Goal: Find specific page/section: Find specific page/section

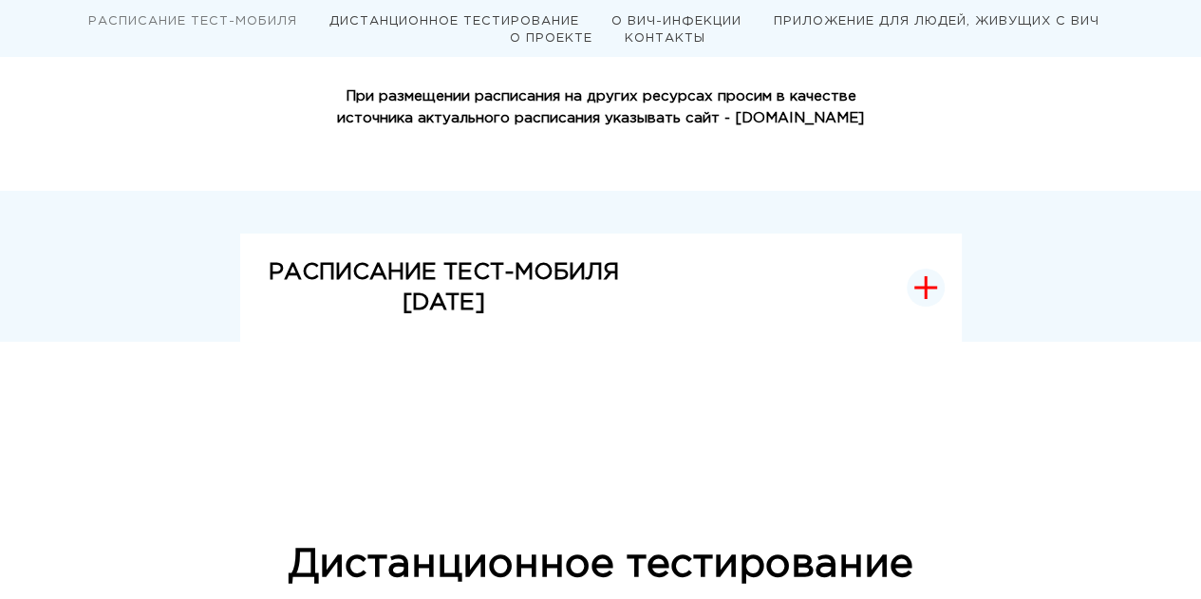
scroll to position [475, 0]
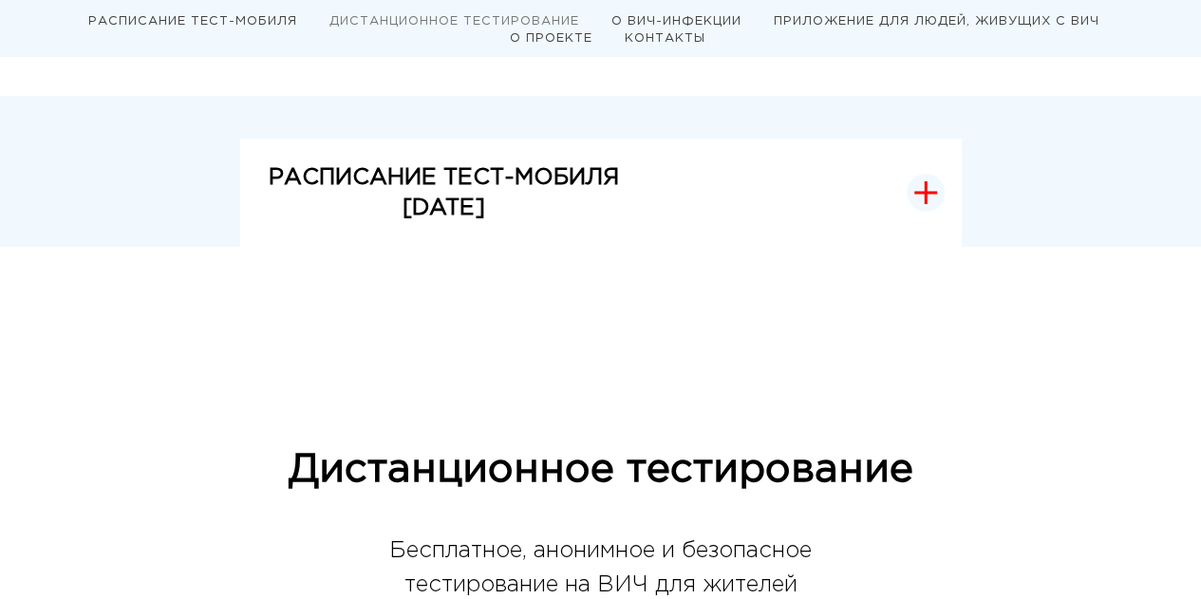
click at [933, 189] on icon "button" at bounding box center [926, 192] width 23 height 23
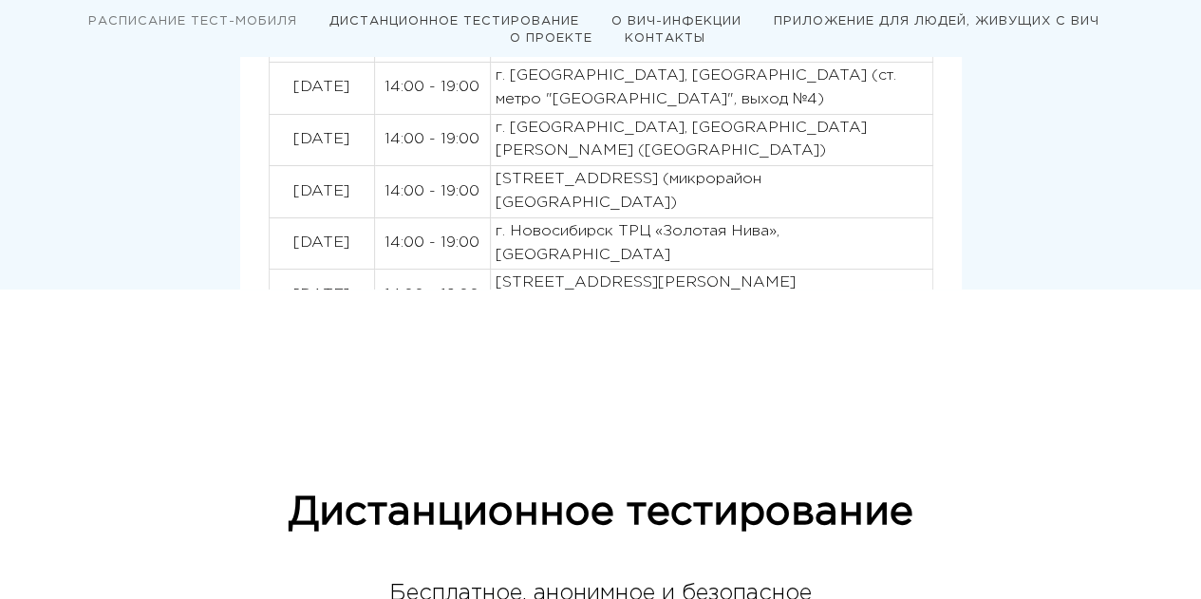
scroll to position [950, 0]
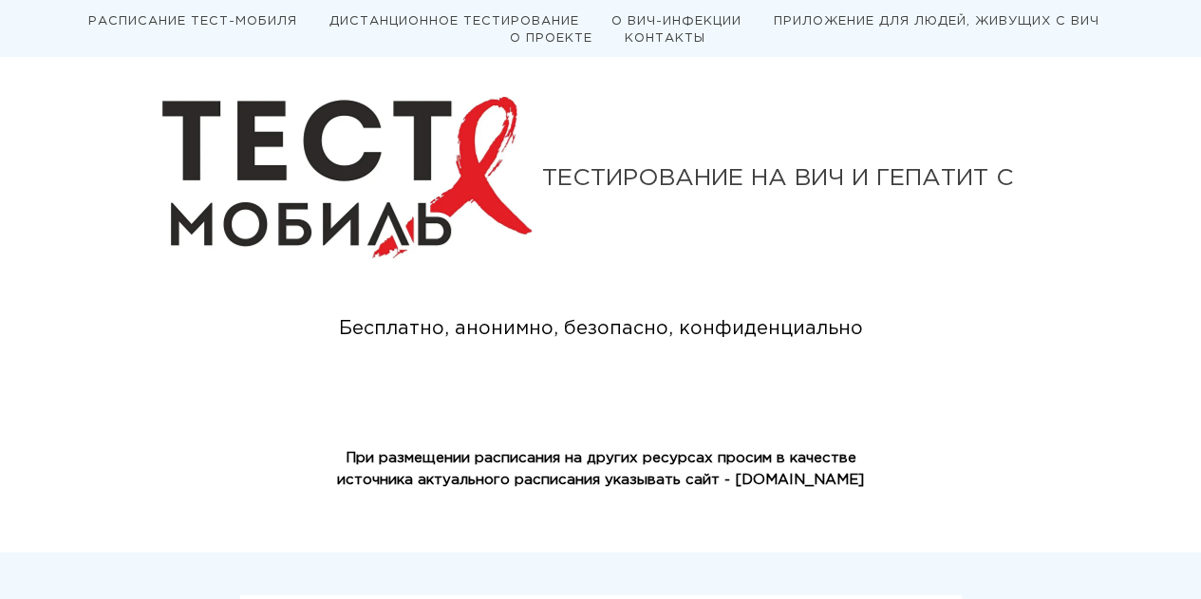
scroll to position [0, 0]
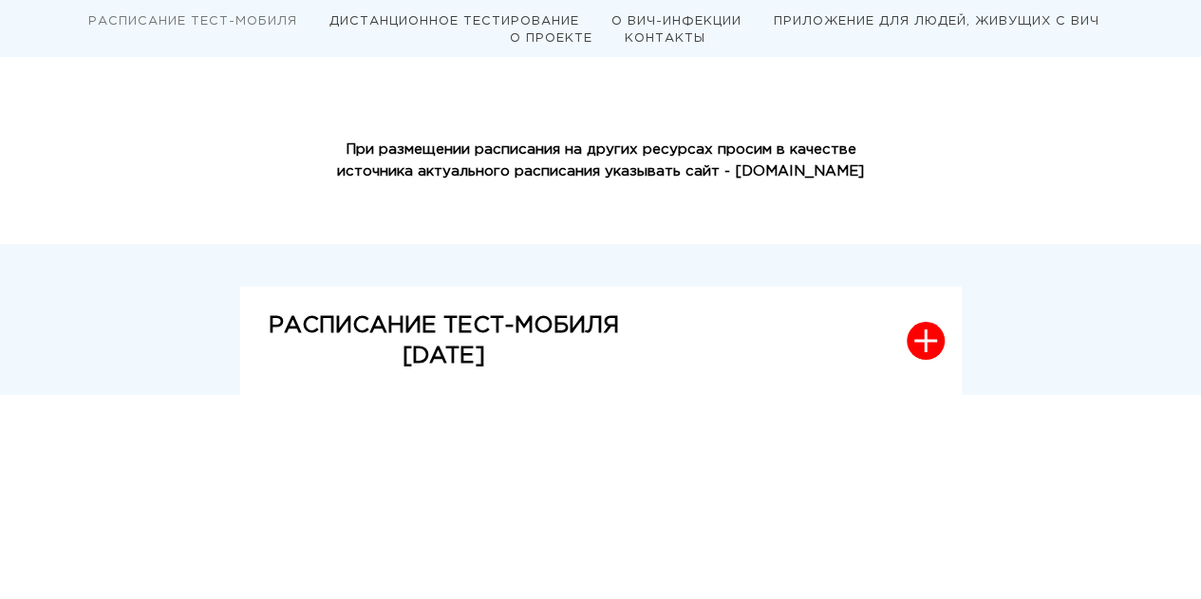
scroll to position [285, 0]
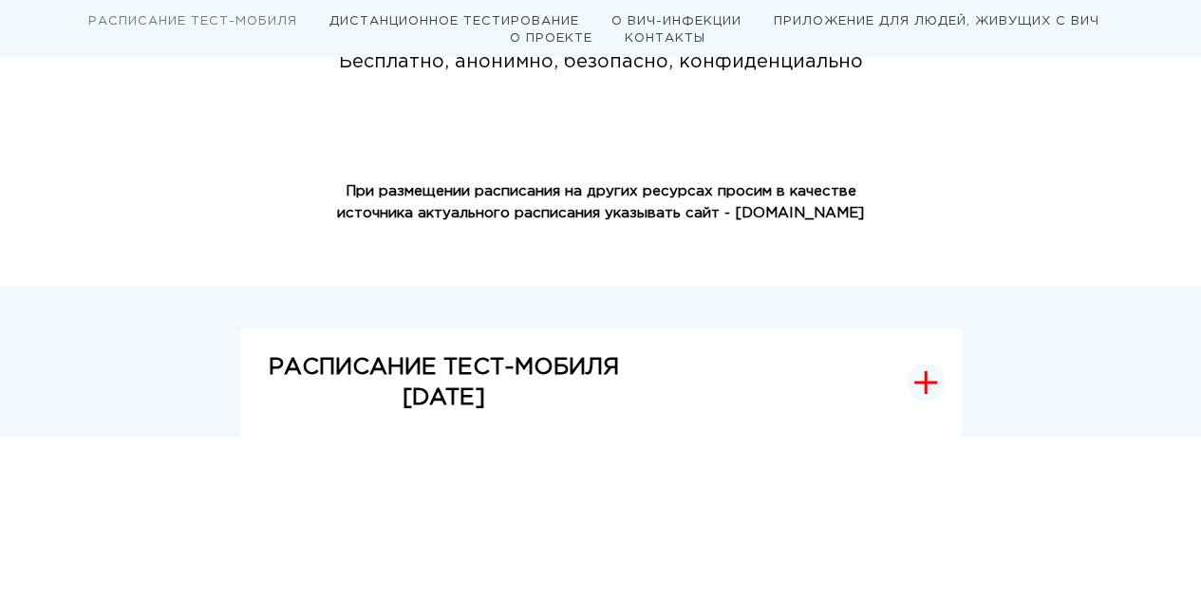
click at [910, 371] on span "button" at bounding box center [926, 383] width 38 height 38
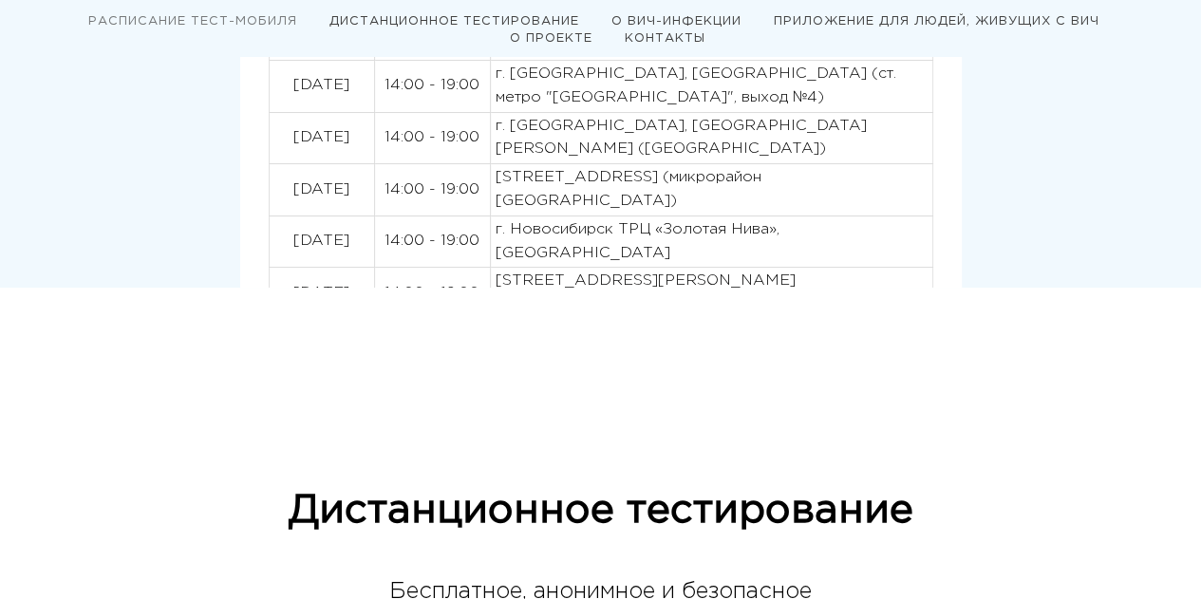
scroll to position [855, 0]
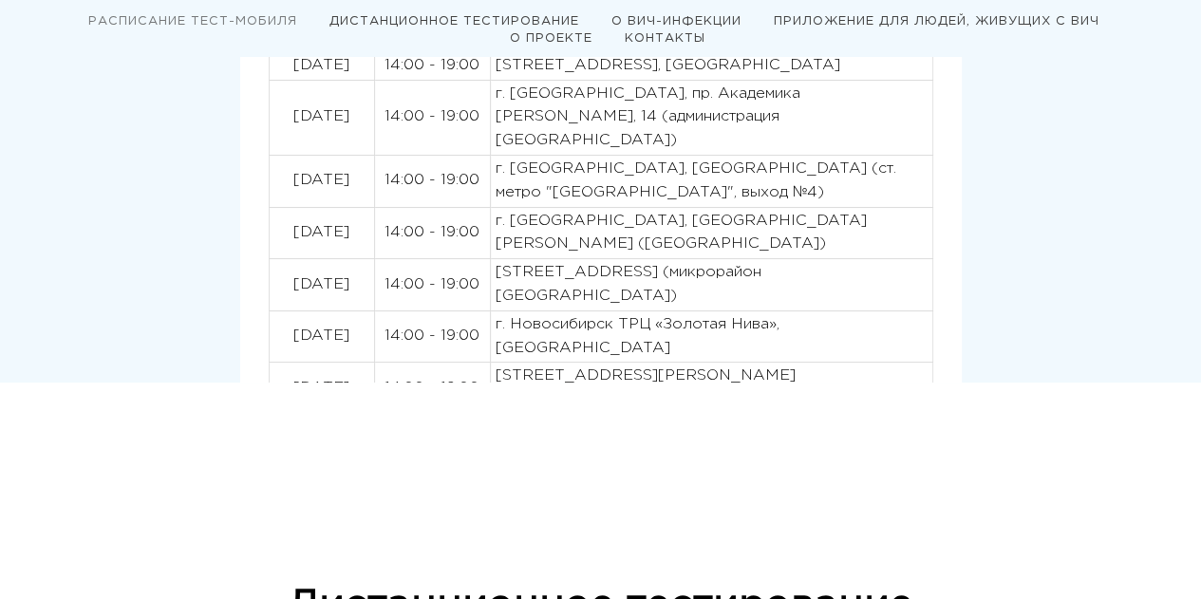
drag, startPoint x: 621, startPoint y: 273, endPoint x: 782, endPoint y: 278, distance: 160.6
click at [782, 313] on p "г. Новосибирск ТРЦ «Золотая Нива», [GEOGRAPHIC_DATA]" at bounding box center [712, 336] width 432 height 47
click at [767, 313] on p "г. Новосибирск ТРЦ «Золотая Нива», [GEOGRAPHIC_DATA]" at bounding box center [712, 336] width 432 height 47
click at [625, 313] on p "г. Новосибирск ТРЦ «Золотая Нива», [GEOGRAPHIC_DATA]" at bounding box center [712, 336] width 432 height 47
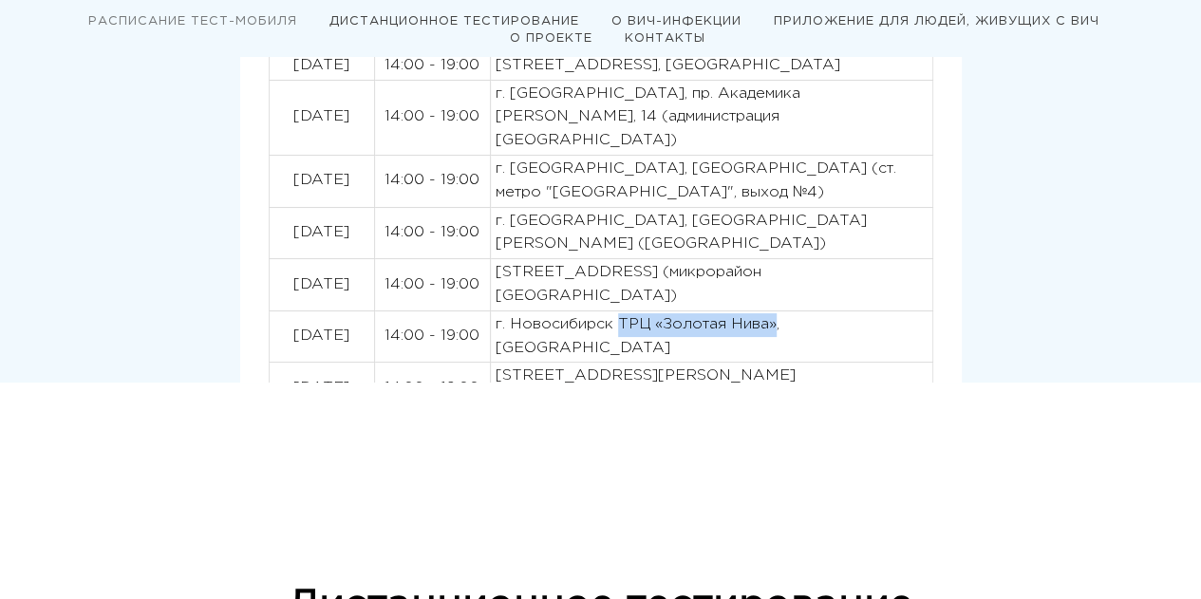
drag, startPoint x: 619, startPoint y: 272, endPoint x: 775, endPoint y: 270, distance: 155.8
click at [775, 313] on p "г. Новосибирск ТРЦ «Золотая Нива», [GEOGRAPHIC_DATA]" at bounding box center [712, 336] width 432 height 47
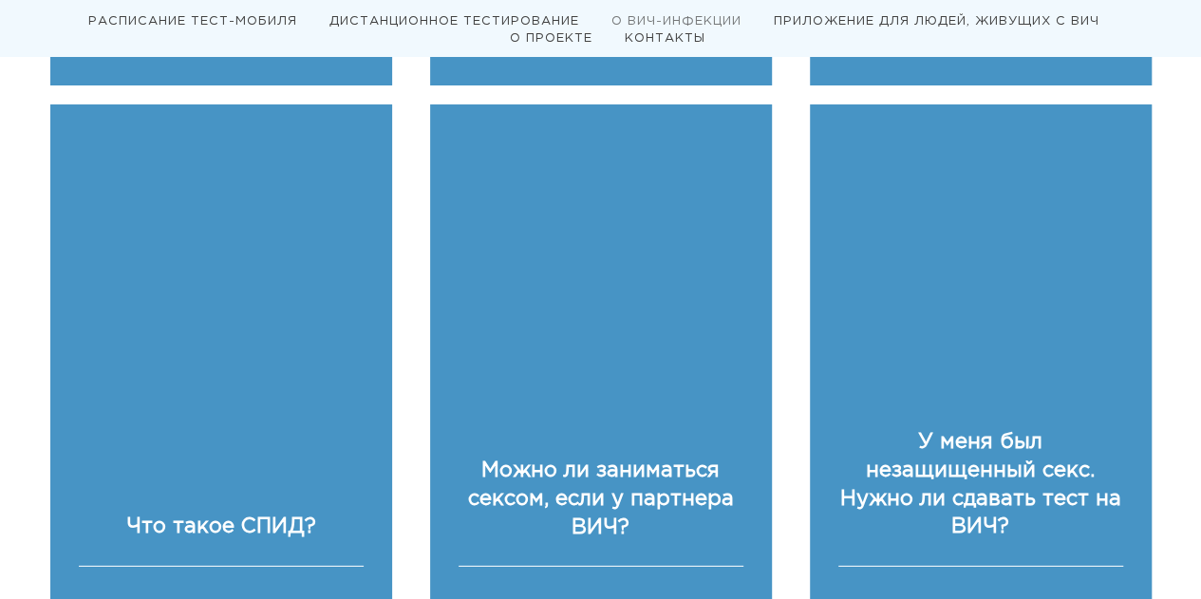
scroll to position [2947, 0]
